Goal: Transaction & Acquisition: Book appointment/travel/reservation

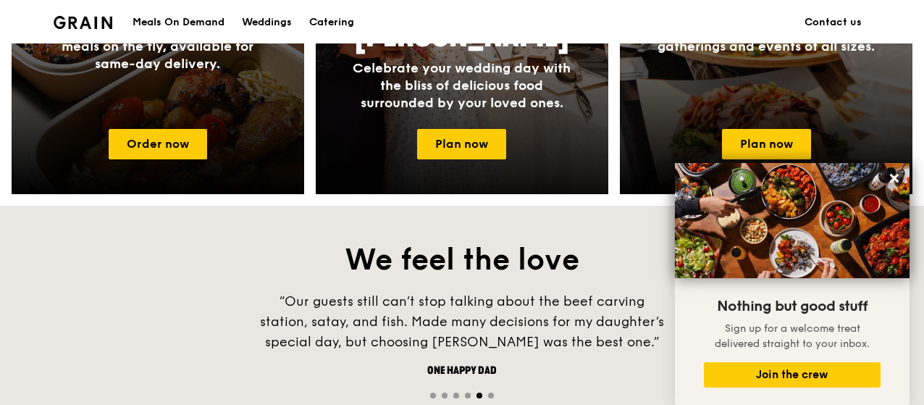
scroll to position [942, 0]
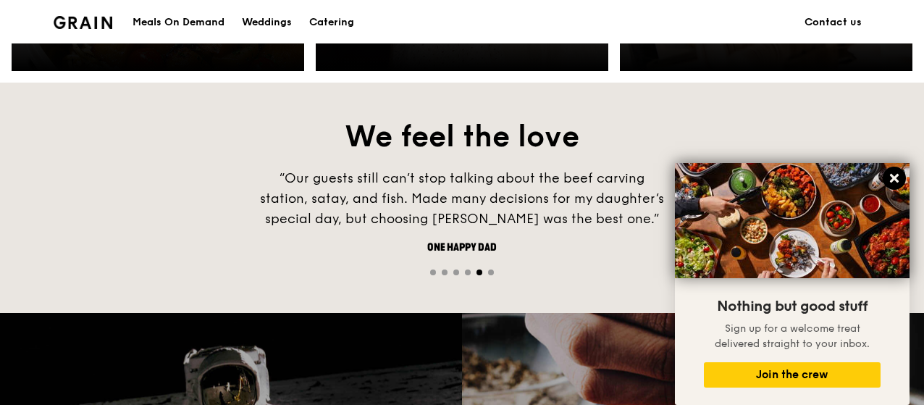
click at [894, 177] on icon at bounding box center [894, 178] width 9 height 9
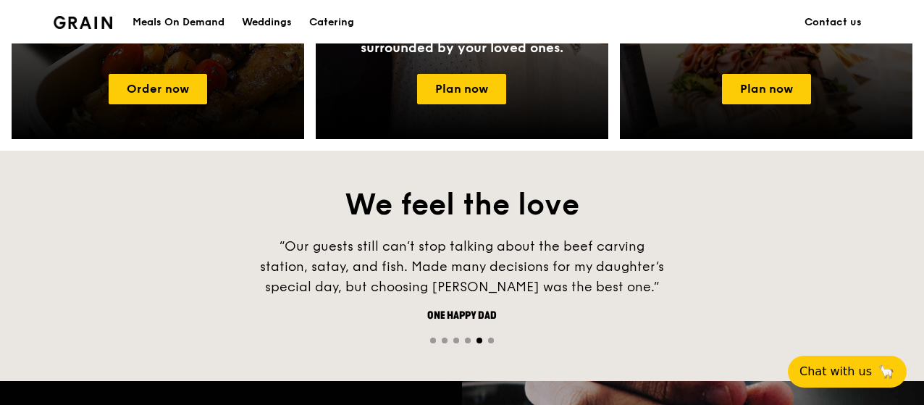
scroll to position [797, 0]
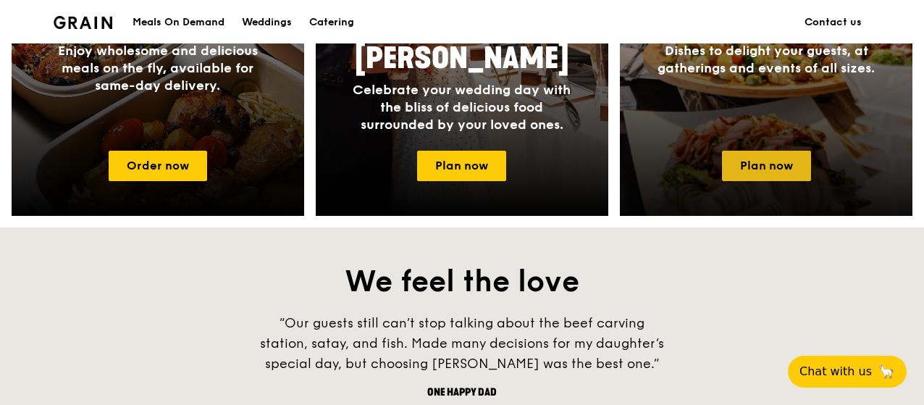
drag, startPoint x: 798, startPoint y: 172, endPoint x: 315, endPoint y: 202, distance: 484.0
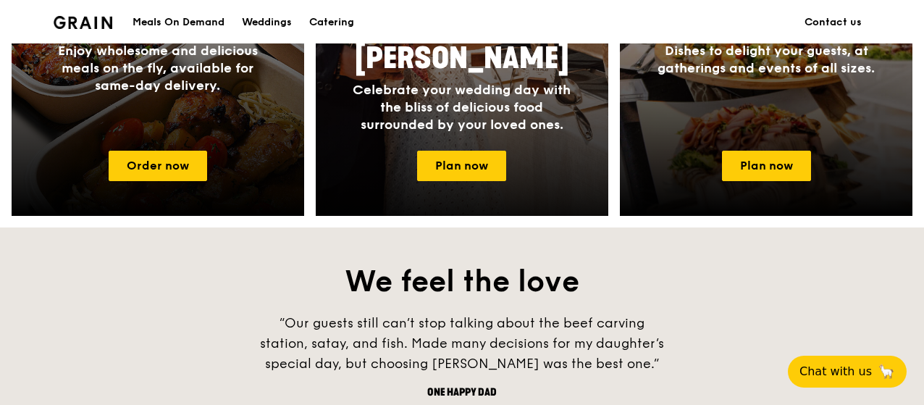
click at [797, 172] on link "Plan now" at bounding box center [766, 166] width 89 height 30
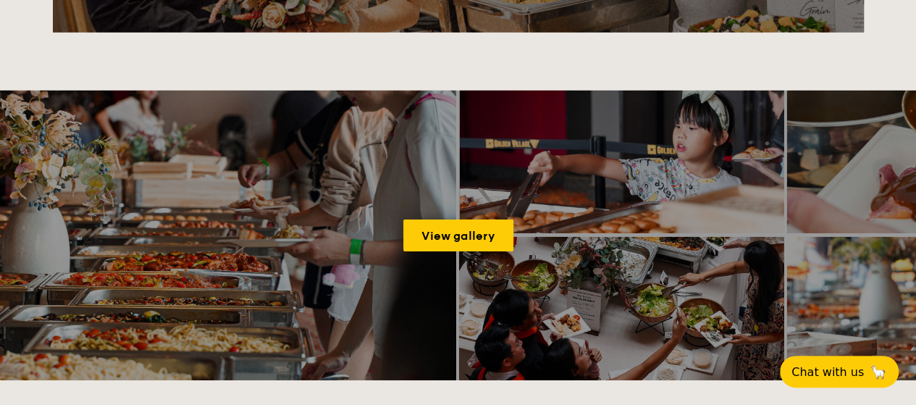
scroll to position [2260, 0]
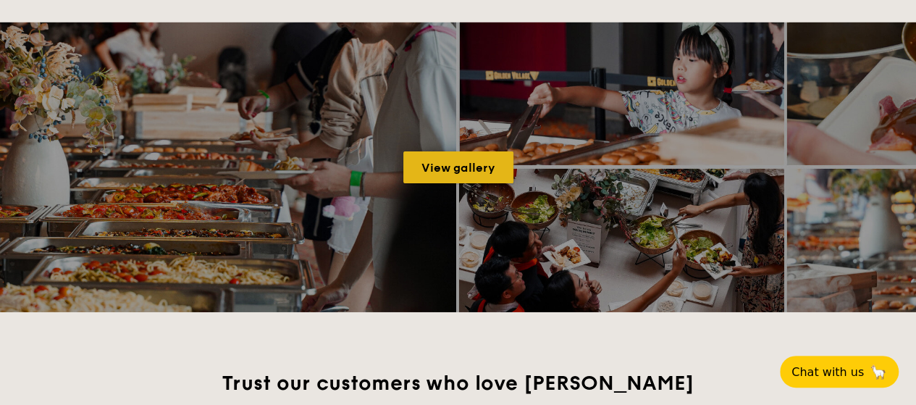
click at [468, 172] on link "View gallery" at bounding box center [458, 167] width 110 height 32
